Goal: Task Accomplishment & Management: Use online tool/utility

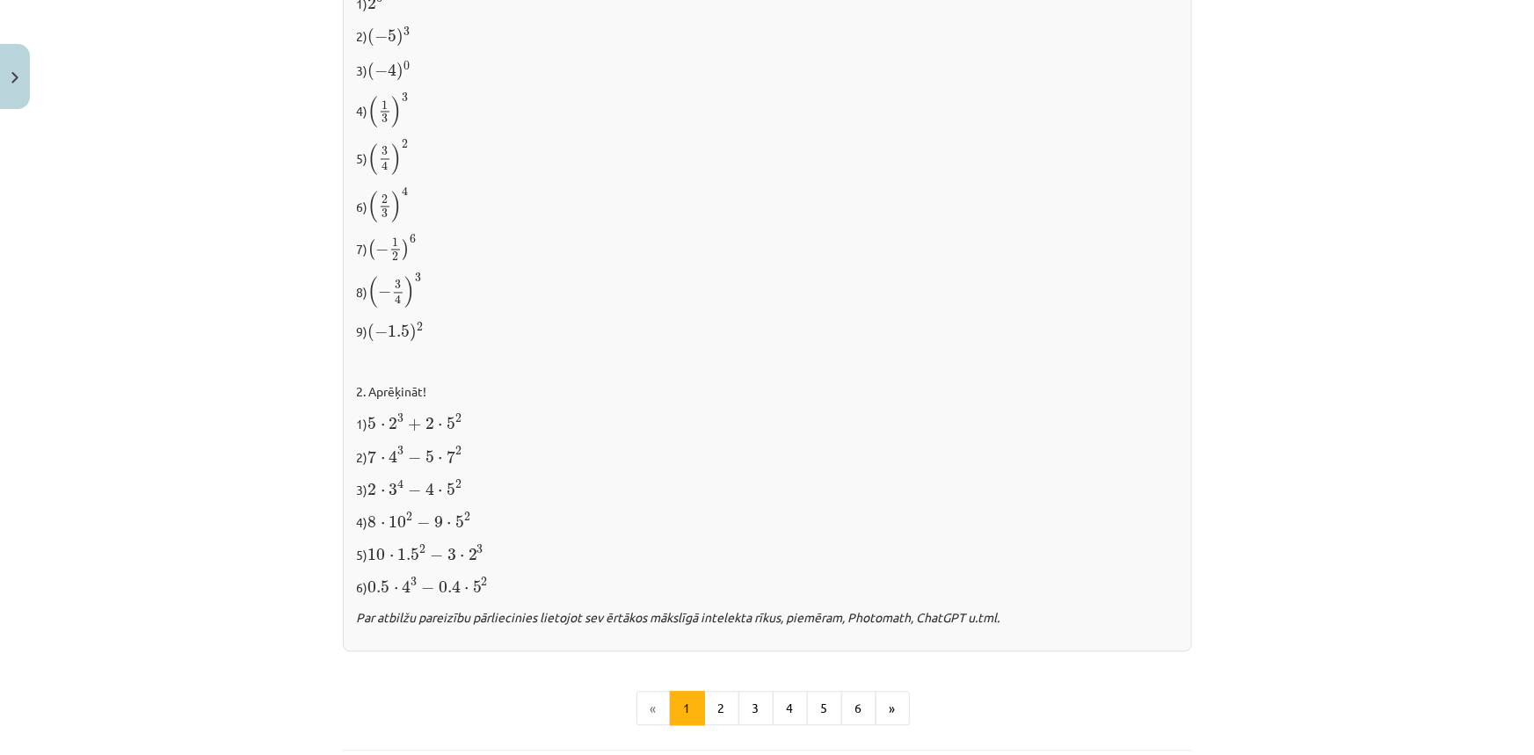
scroll to position [1598, 0]
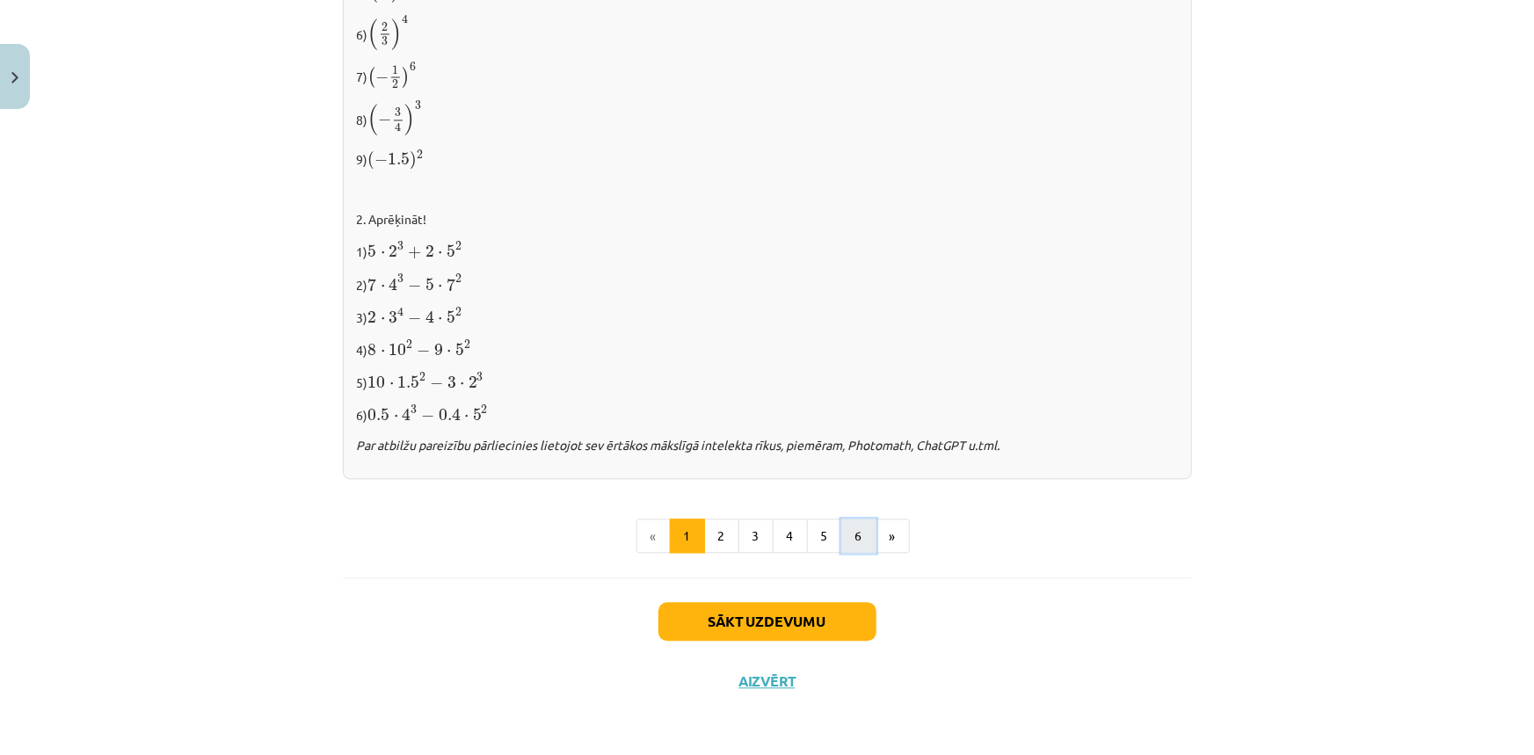
click at [856, 528] on button "6" at bounding box center [858, 536] width 35 height 35
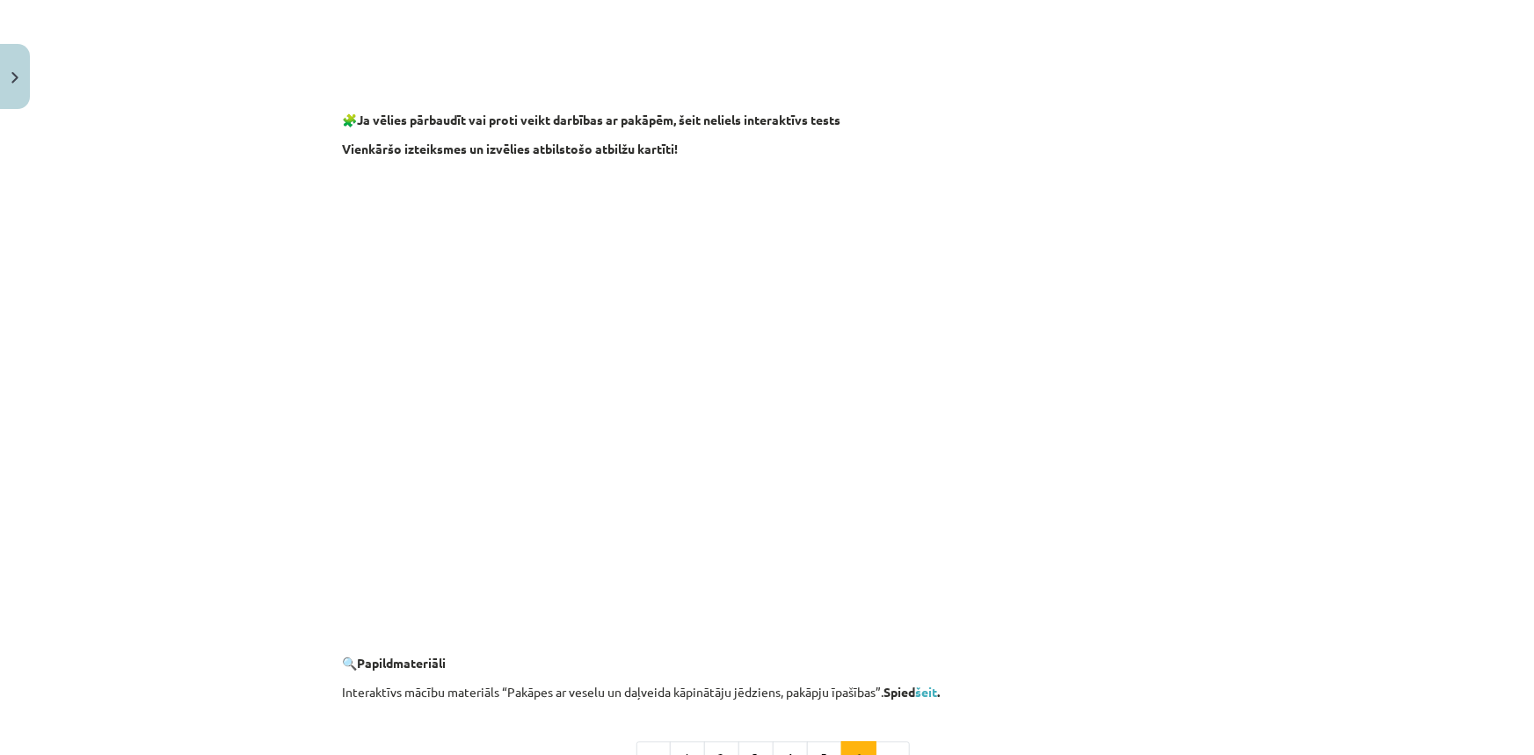
scroll to position [1433, 0]
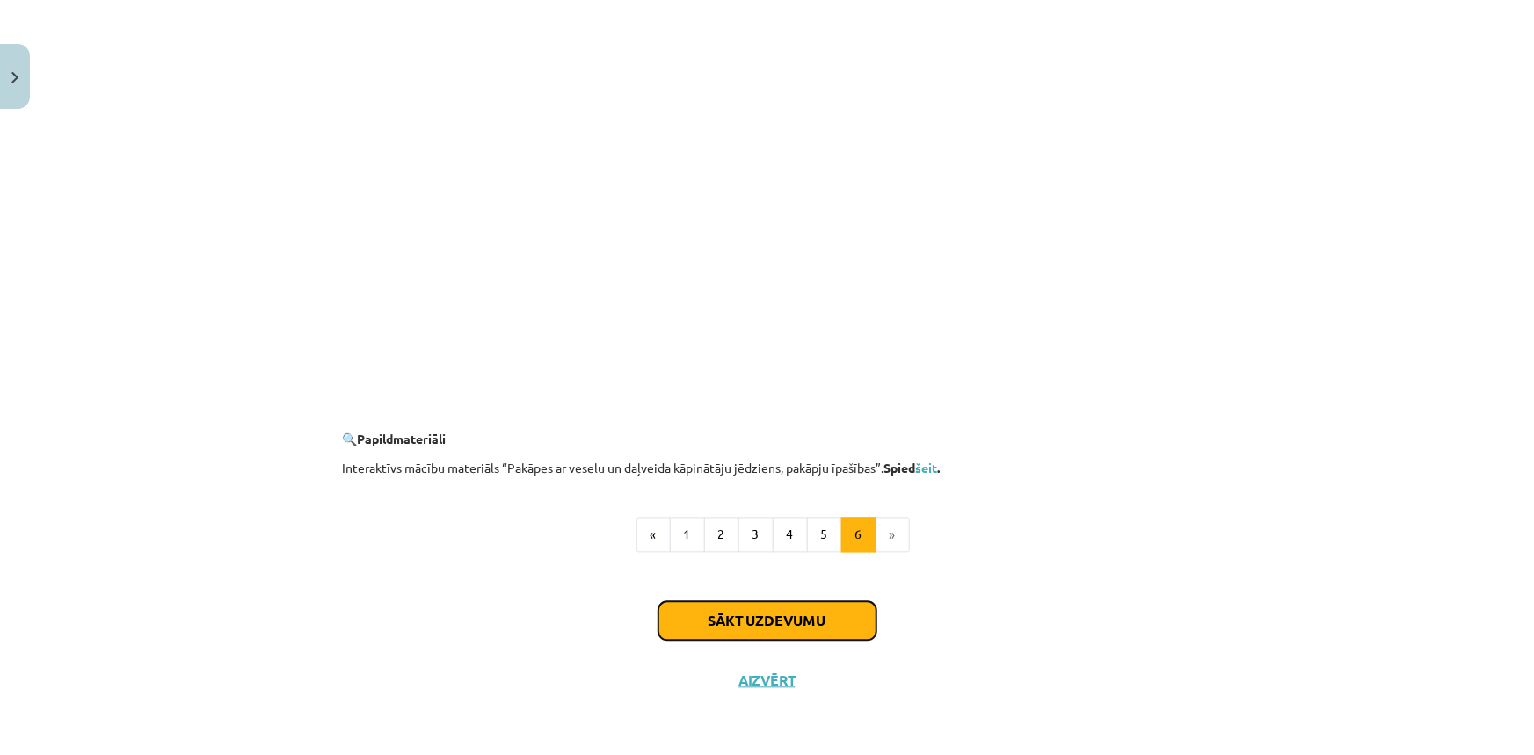
click at [761, 624] on button "Sākt uzdevumu" at bounding box center [768, 621] width 218 height 39
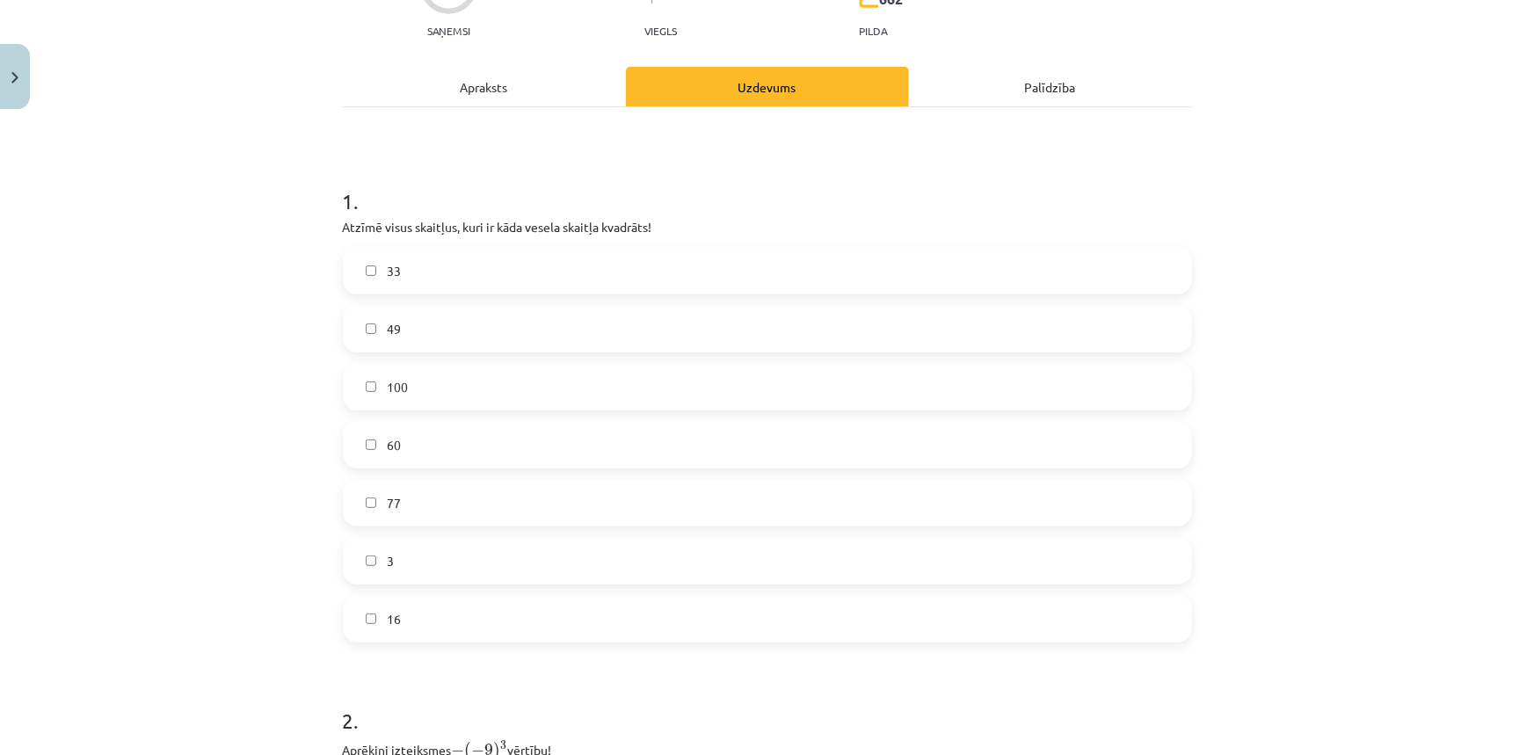
scroll to position [203, 0]
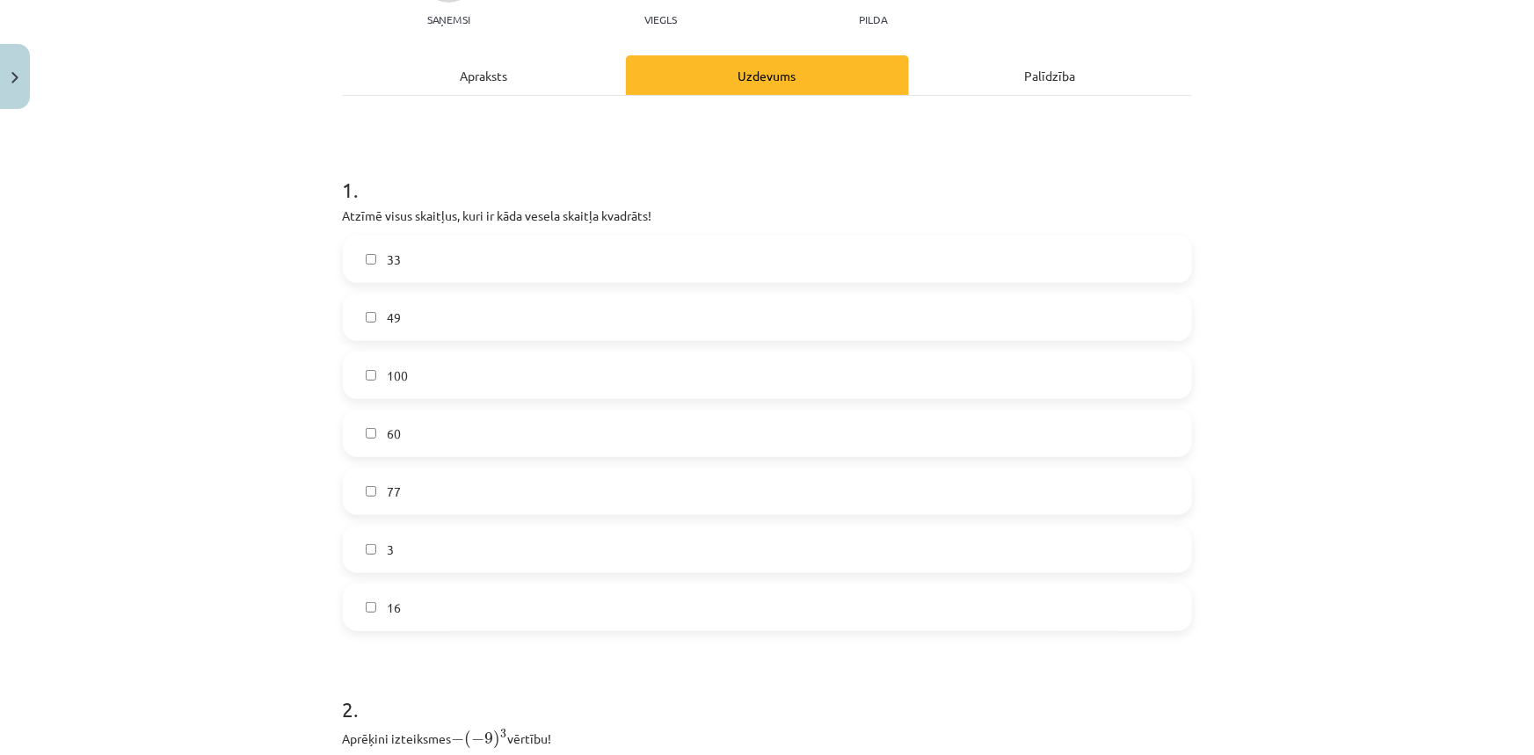
click at [397, 377] on span "100" at bounding box center [397, 376] width 21 height 18
click at [401, 598] on label "16" at bounding box center [768, 608] width 846 height 44
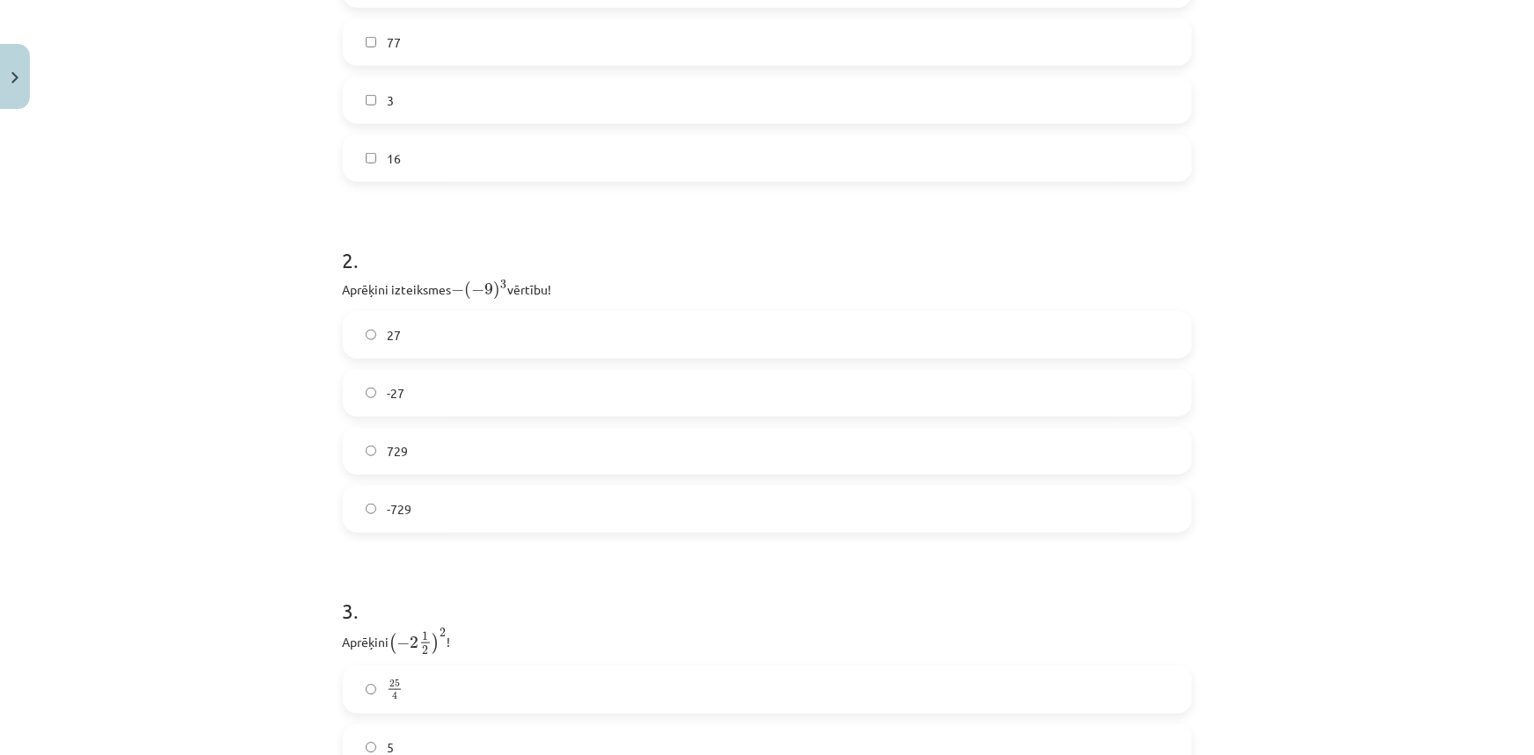
scroll to position [683, 0]
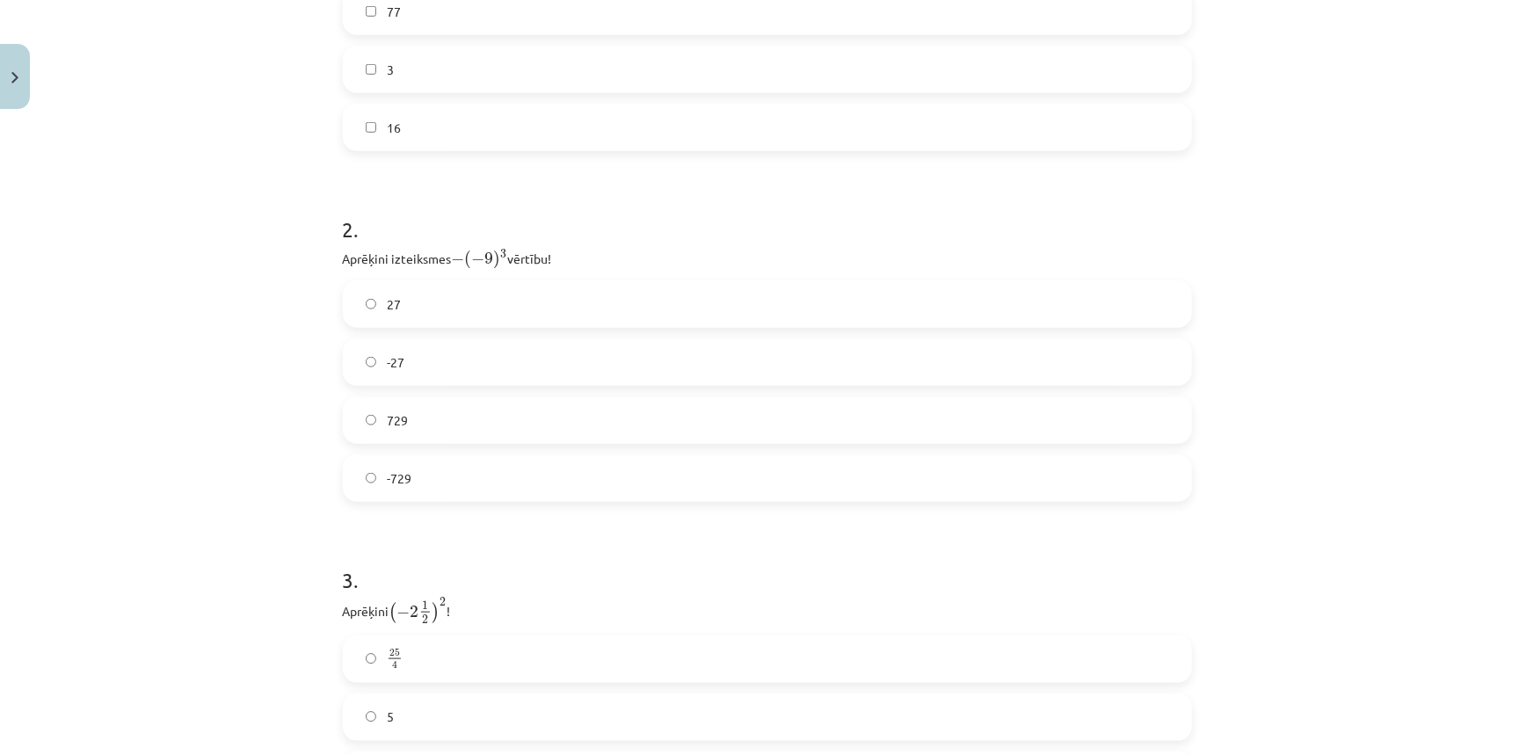
click at [559, 456] on label "-729" at bounding box center [768, 478] width 846 height 44
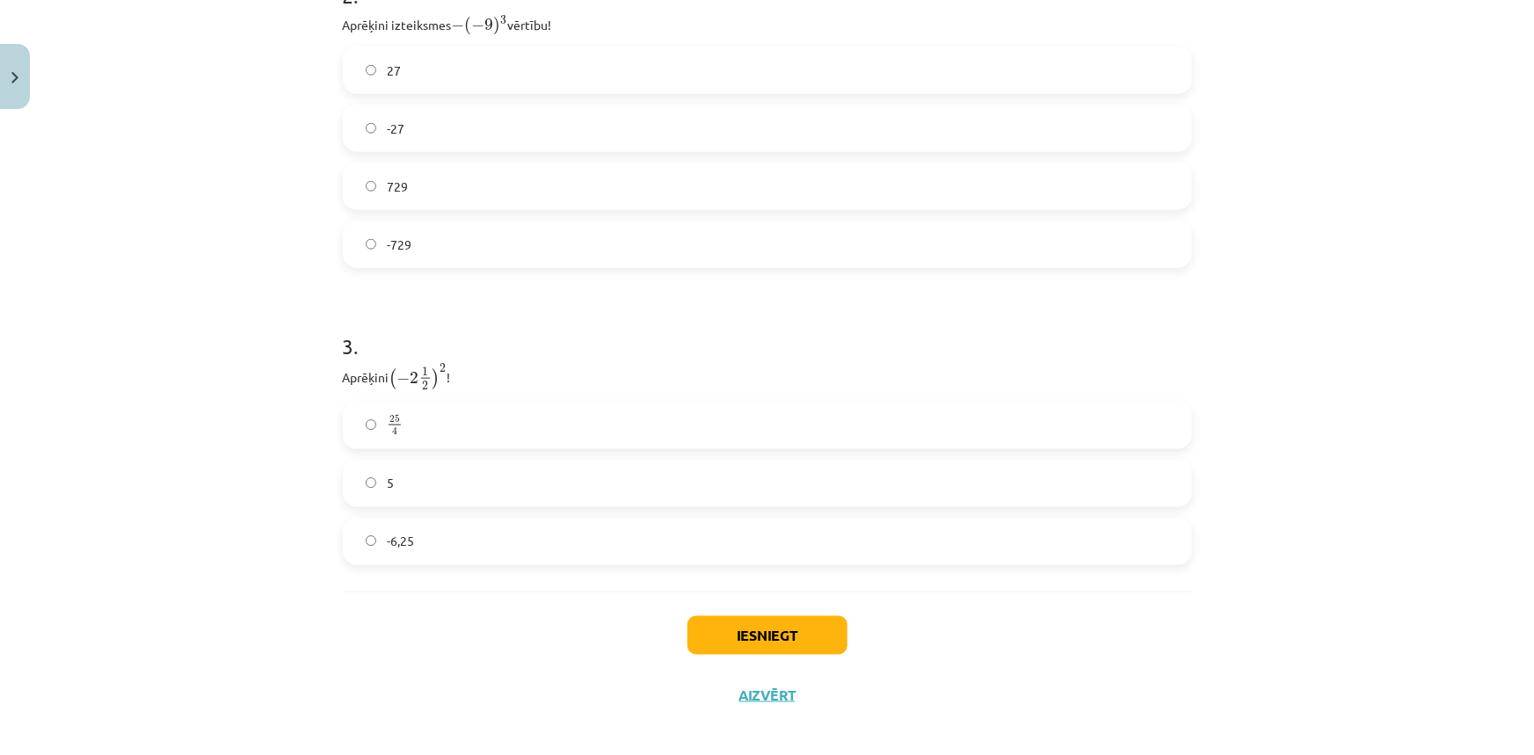
scroll to position [923, 0]
click at [522, 427] on label "25 4 25 4" at bounding box center [768, 419] width 846 height 44
click at [746, 624] on button "Iesniegt" at bounding box center [768, 629] width 160 height 39
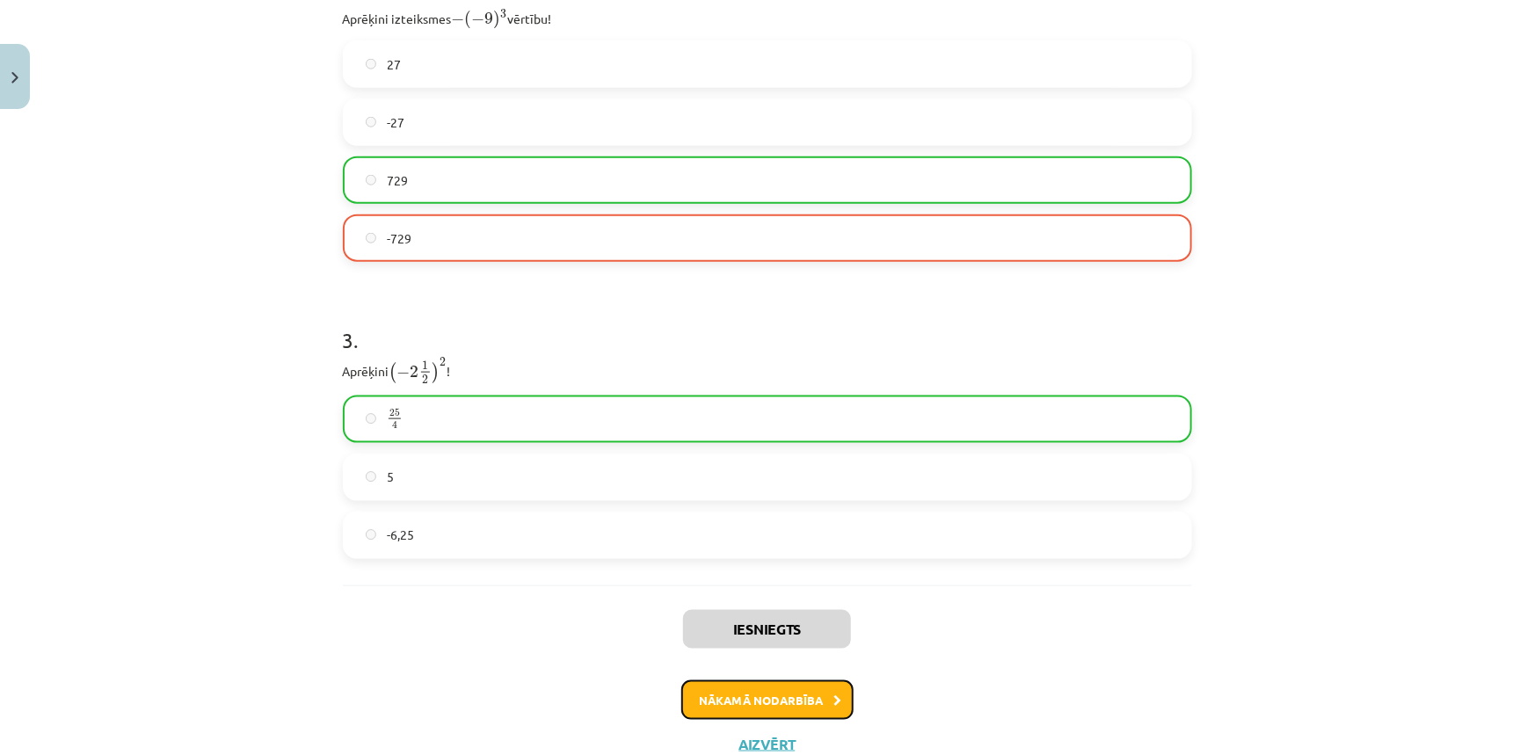
click at [809, 688] on button "Nākamā nodarbība" at bounding box center [767, 701] width 172 height 40
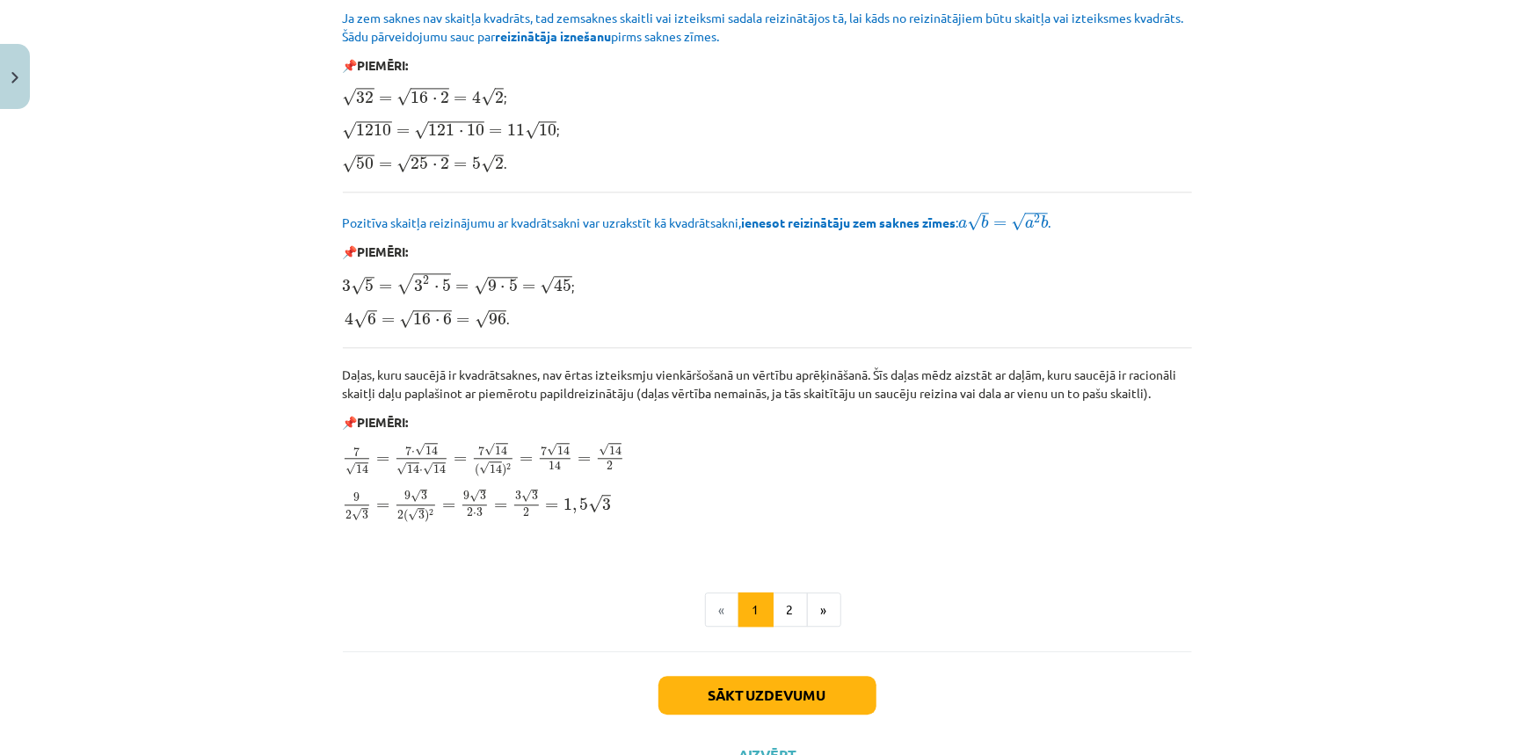
scroll to position [2001, 0]
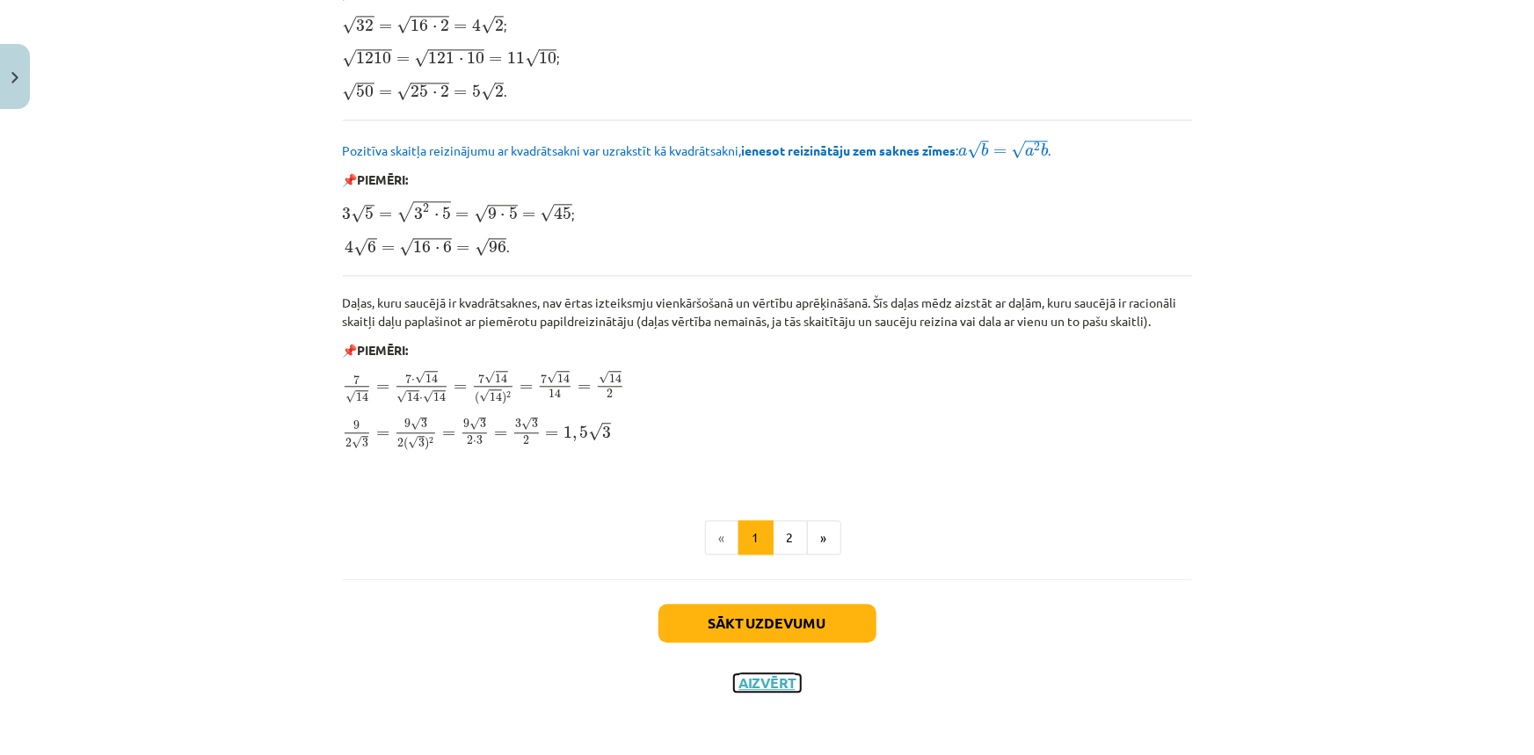
click at [759, 674] on button "Aizvērt" at bounding box center [767, 683] width 67 height 18
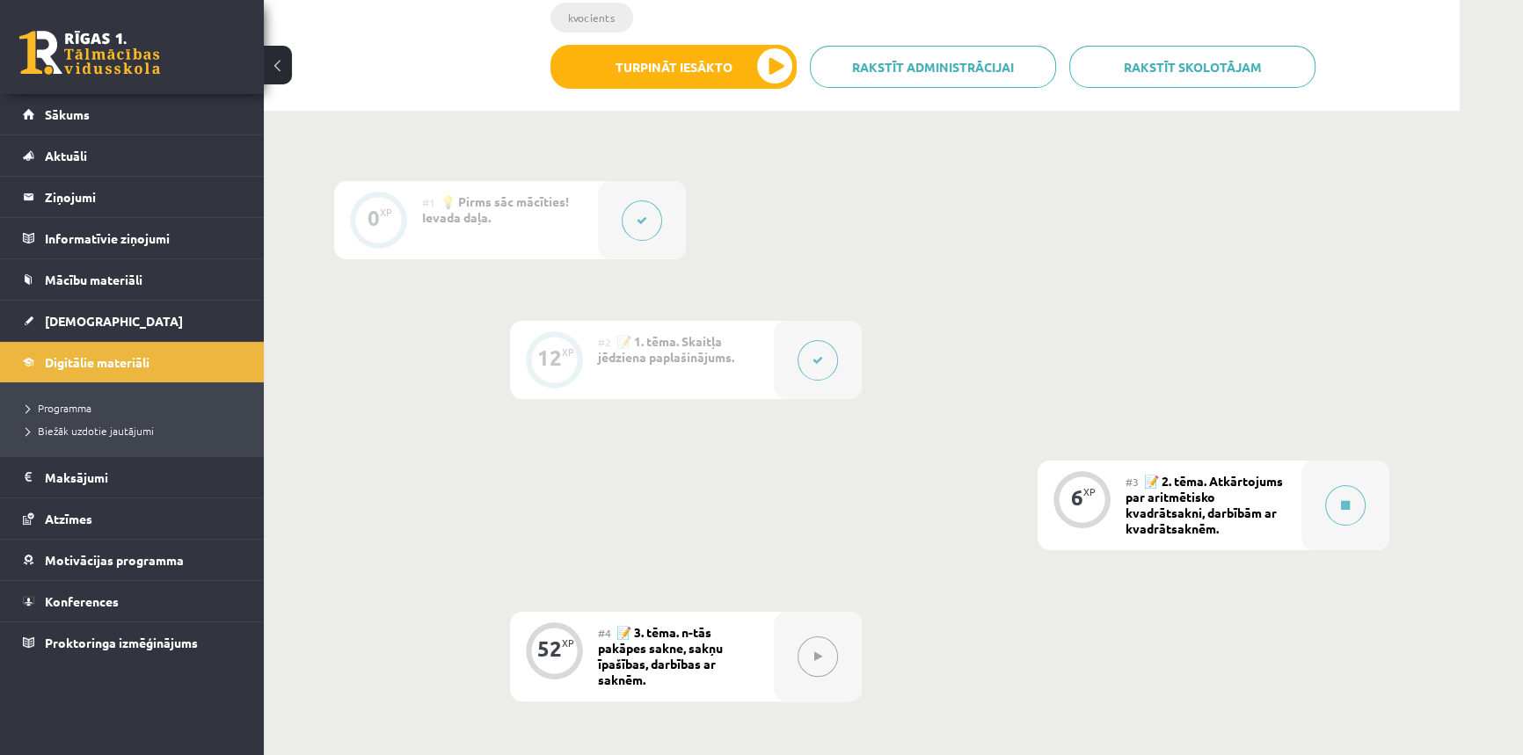
click at [819, 367] on button at bounding box center [817, 360] width 40 height 40
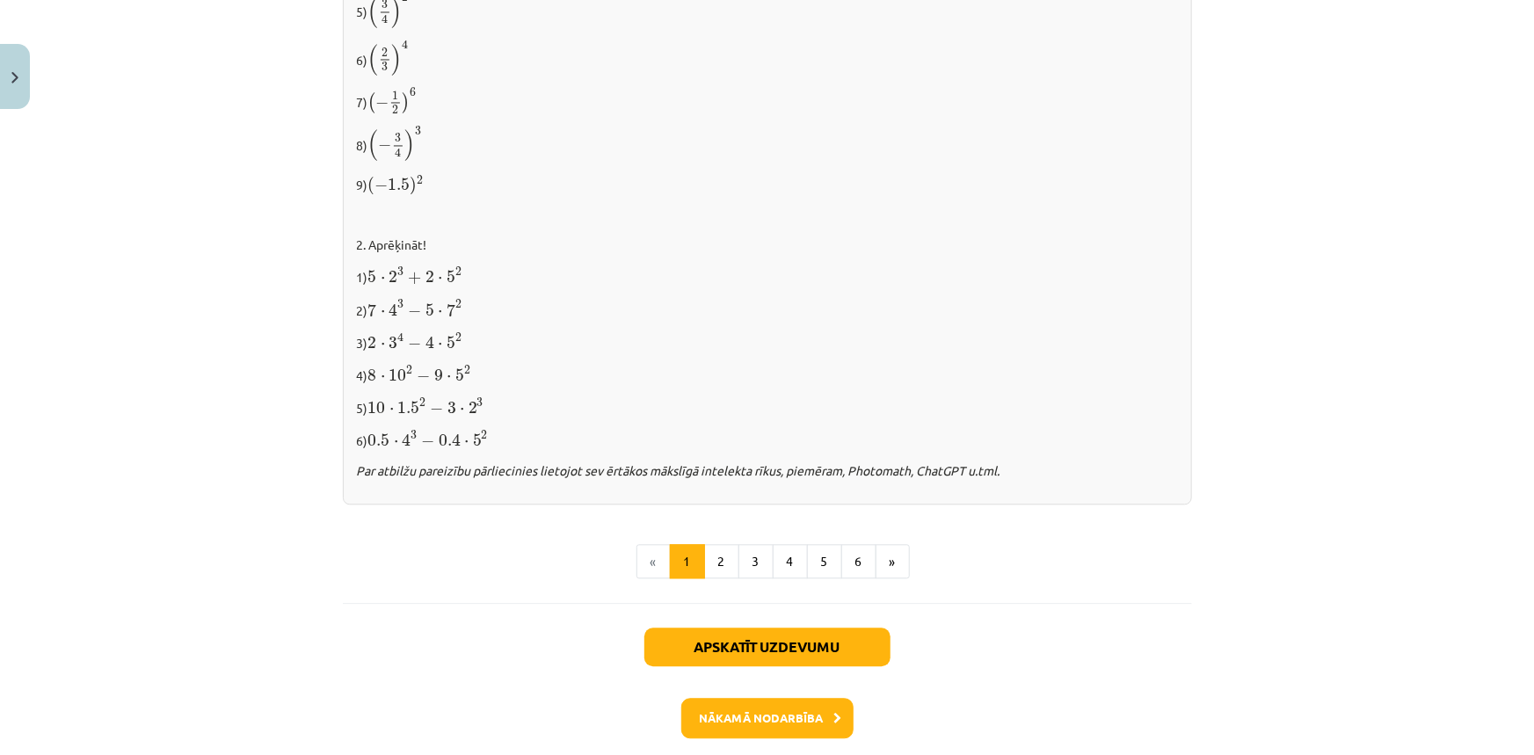
scroll to position [1805, 0]
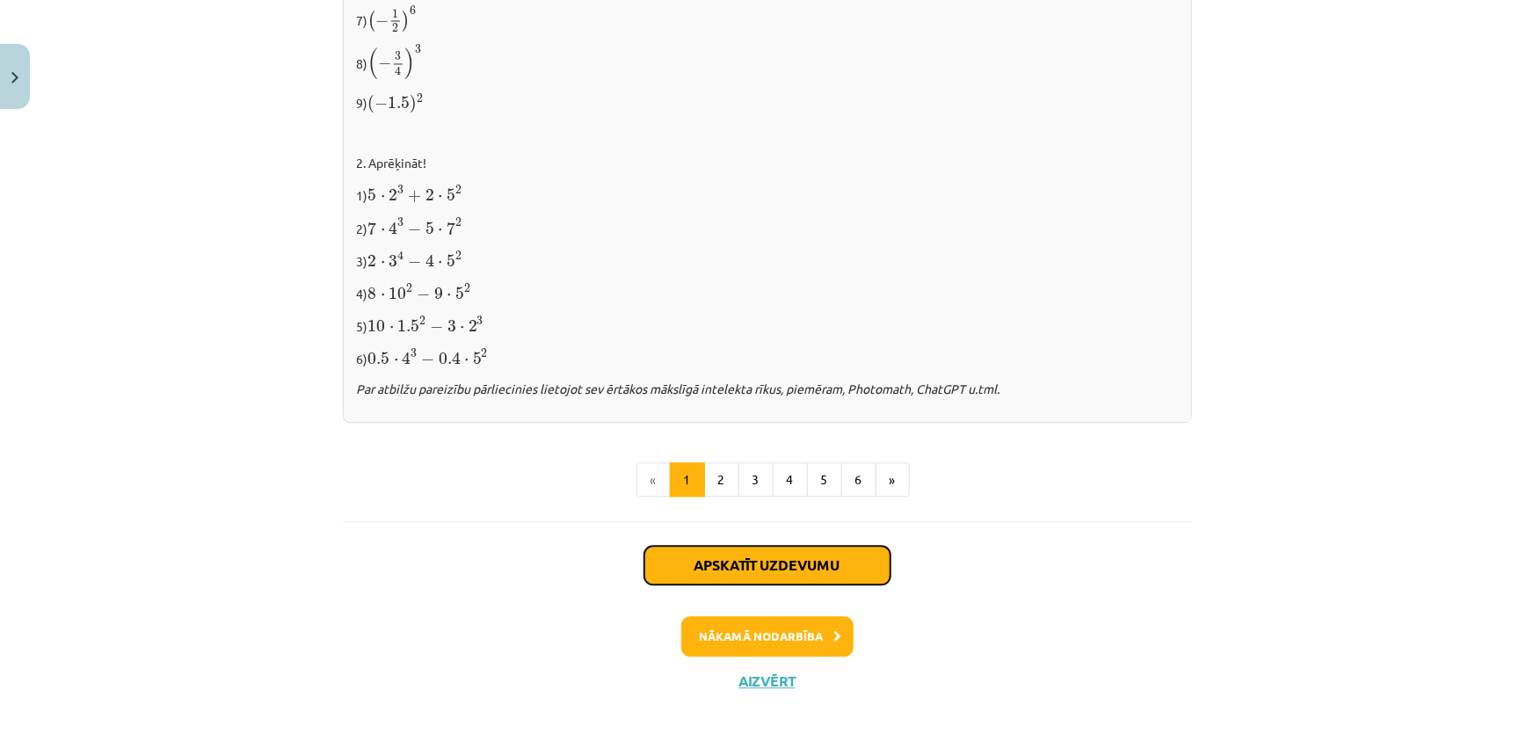
click at [817, 555] on button "Apskatīt uzdevumu" at bounding box center [767, 565] width 246 height 39
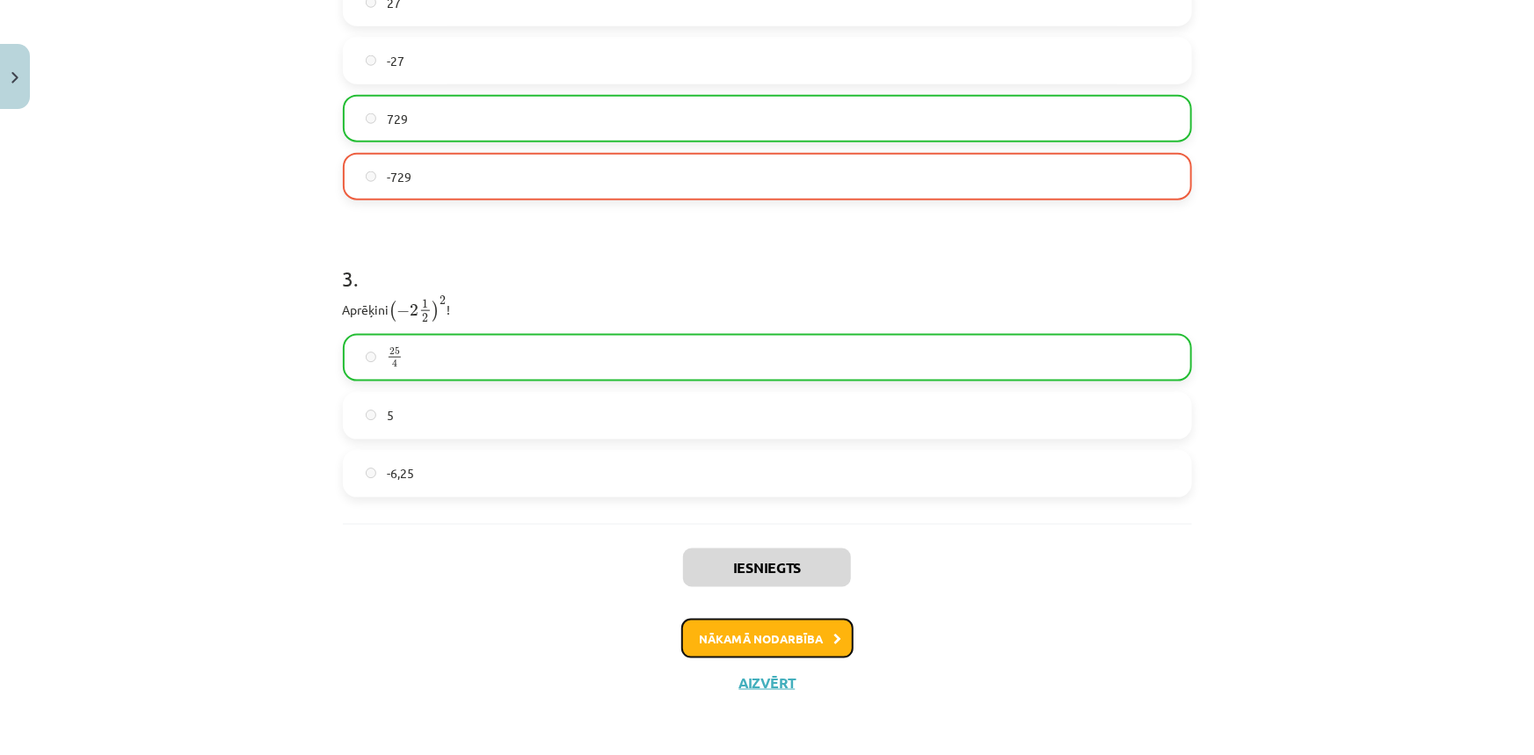
click at [768, 644] on button "Nākamā nodarbība" at bounding box center [767, 639] width 172 height 40
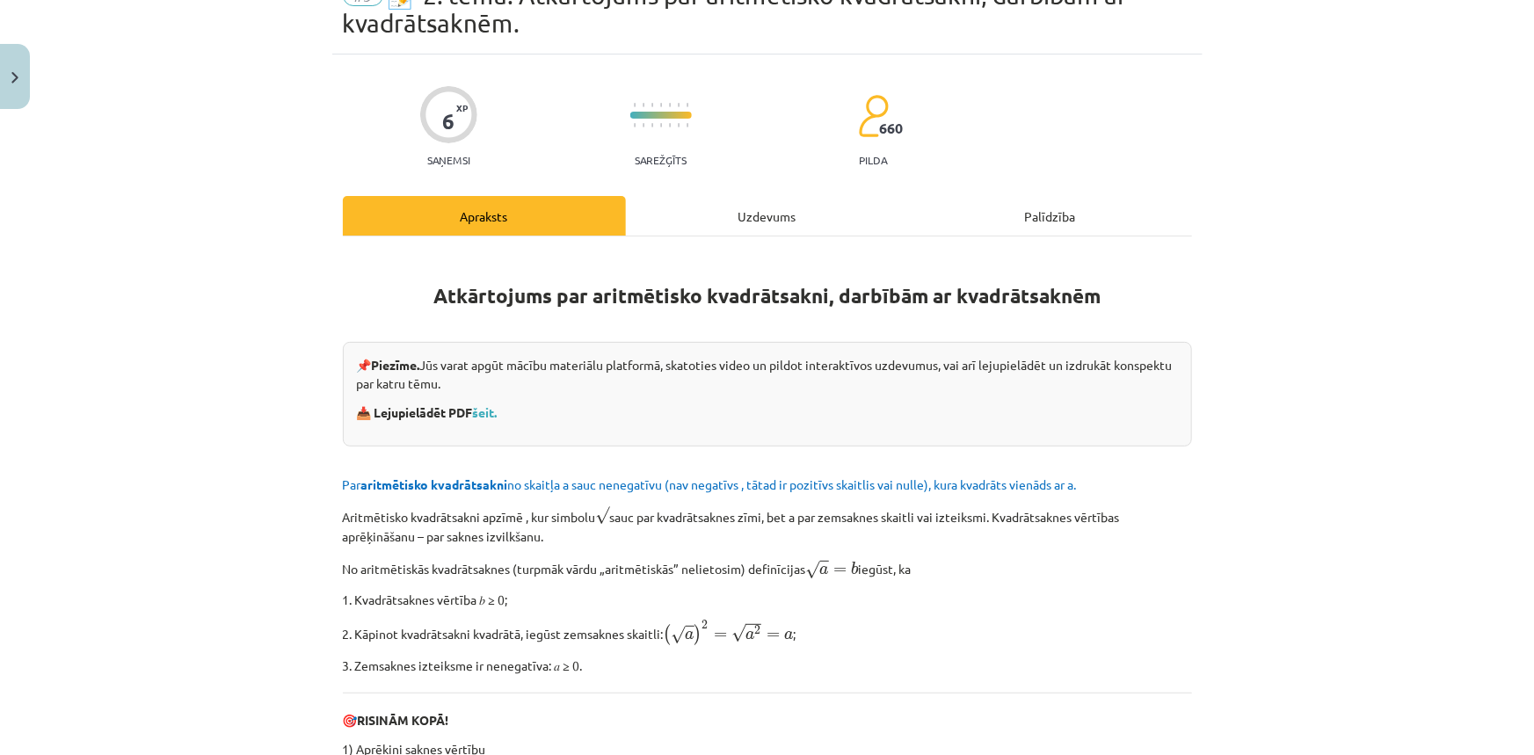
scroll to position [0, 0]
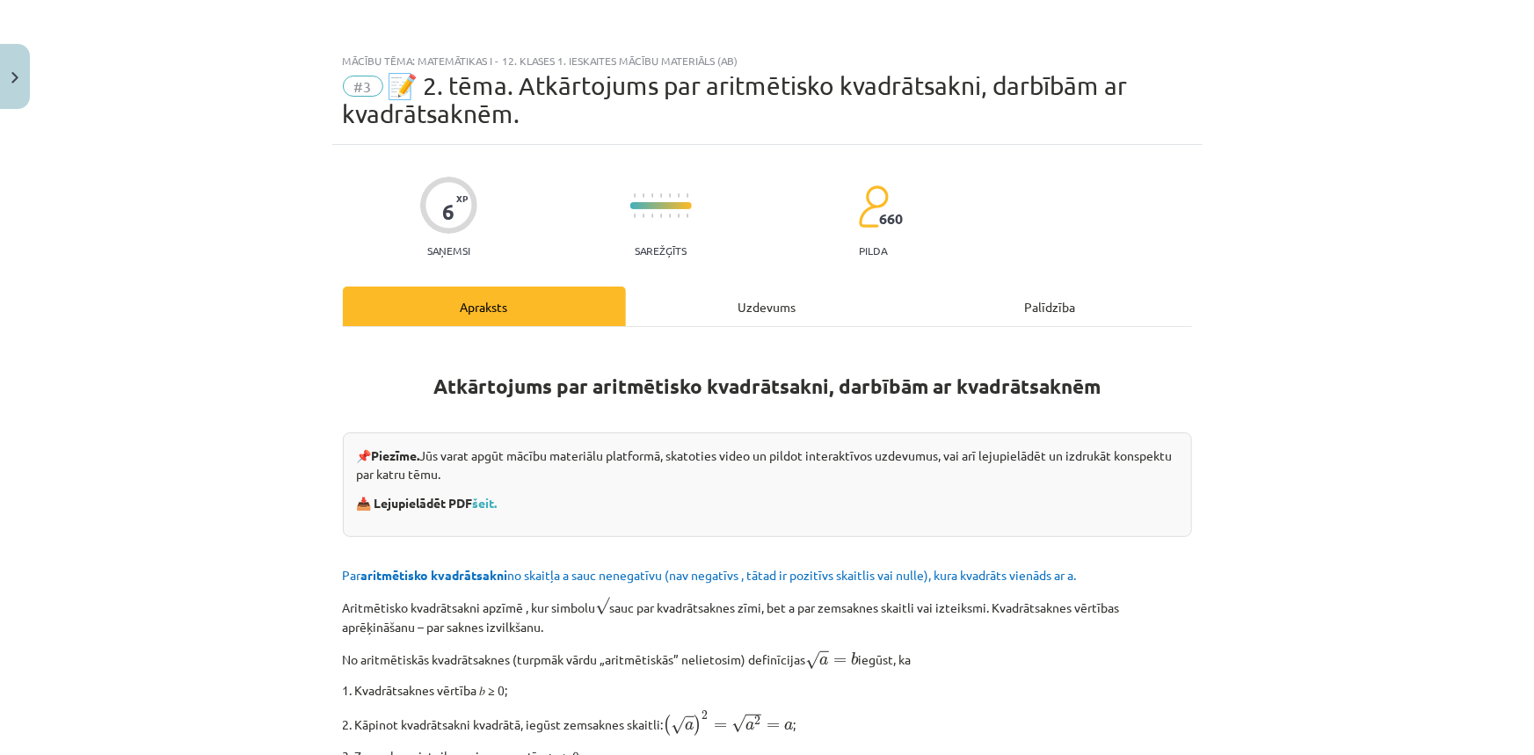
click at [756, 307] on div "Uzdevums" at bounding box center [767, 307] width 283 height 40
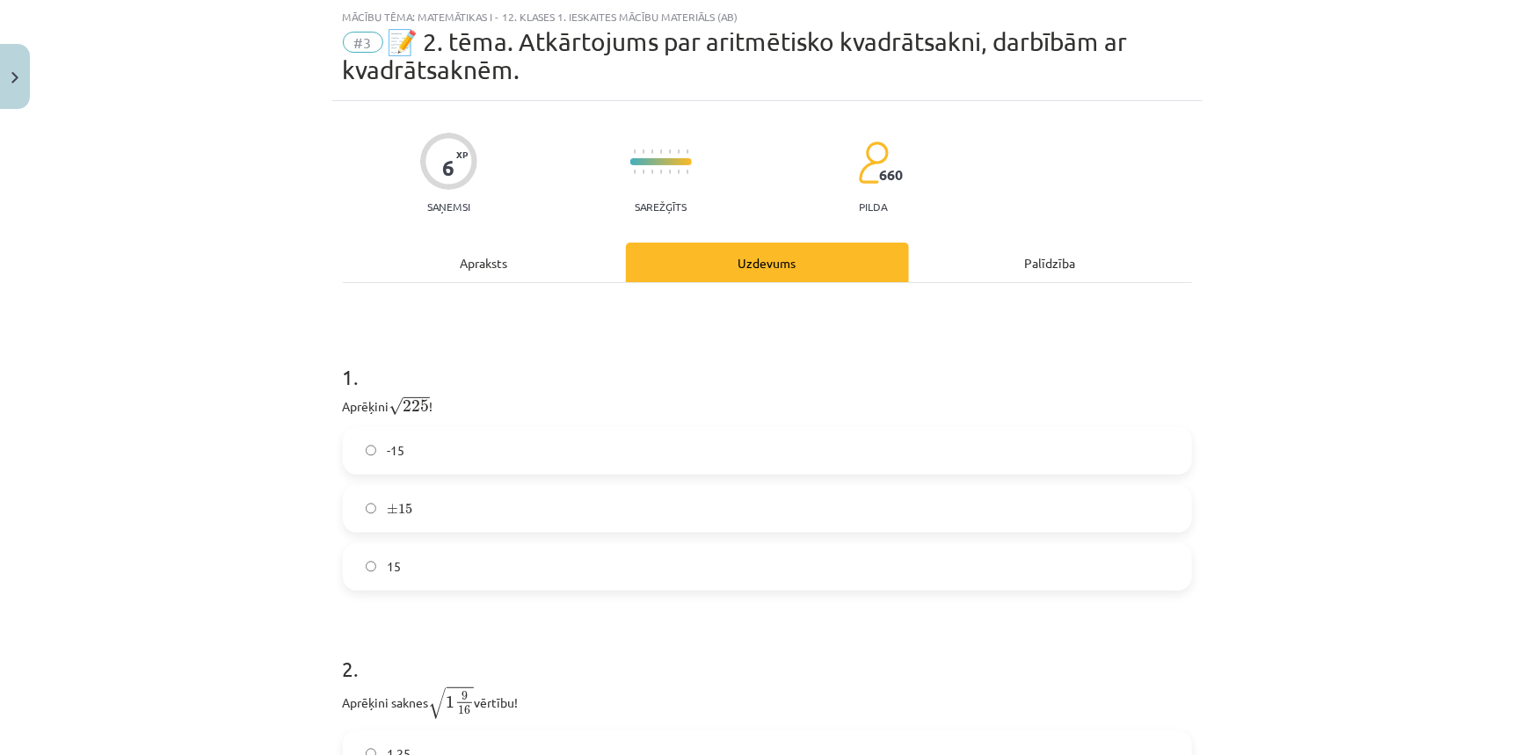
click at [1011, 253] on div "Palīdzība" at bounding box center [1050, 263] width 283 height 40
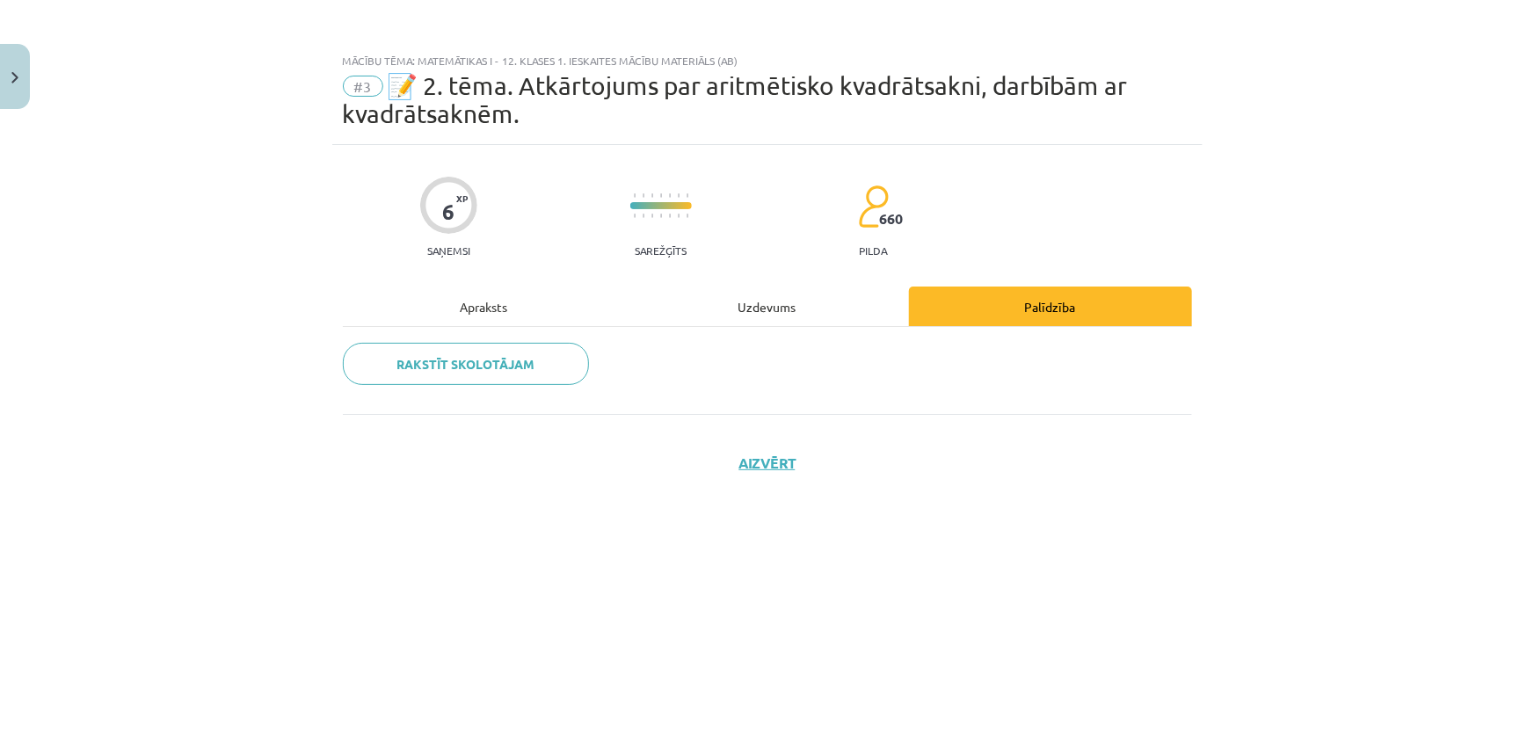
click at [545, 305] on div "Apraksts" at bounding box center [484, 307] width 283 height 40
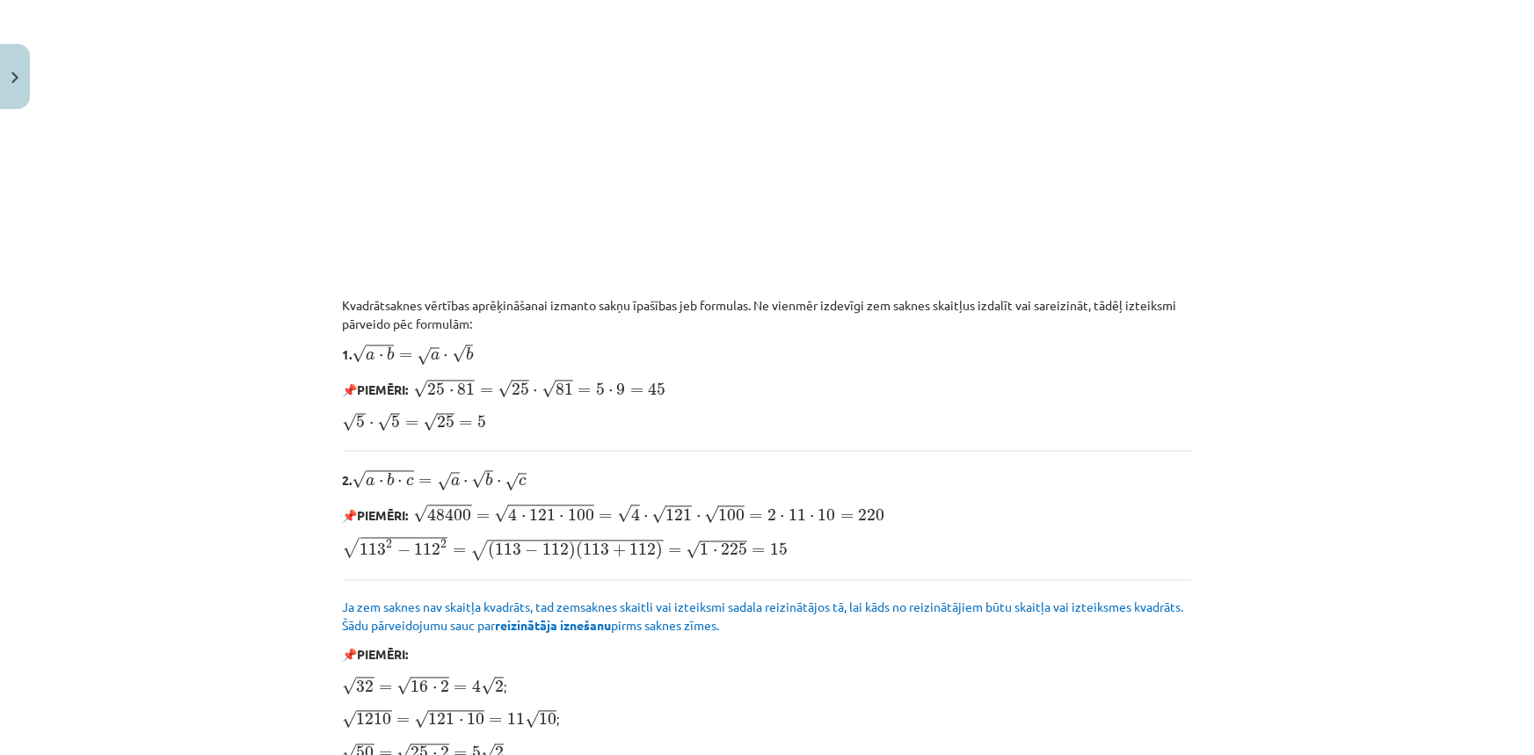
scroll to position [1282, 0]
